Goal: Transaction & Acquisition: Purchase product/service

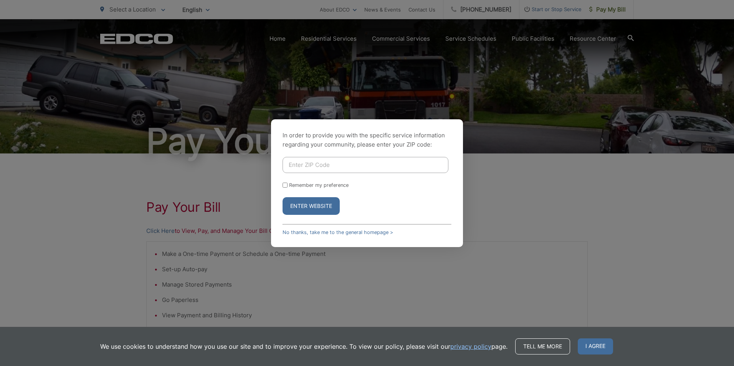
click at [307, 168] on input "Enter ZIP Code" at bounding box center [365, 165] width 166 height 16
type input "91902"
click at [284, 185] on input "Remember my preference" at bounding box center [284, 185] width 5 height 5
checkbox input "true"
click at [294, 203] on button "Enter Website" at bounding box center [310, 206] width 57 height 18
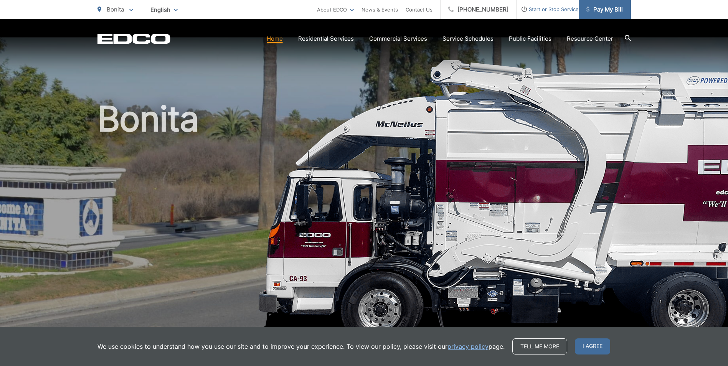
click at [590, 9] on span "Pay My Bill" at bounding box center [604, 9] width 36 height 9
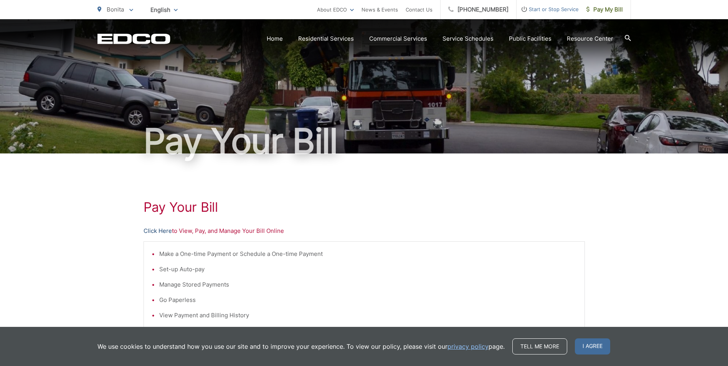
click at [160, 231] on link "Click Here" at bounding box center [158, 230] width 28 height 9
